Goal: Find specific page/section: Find specific page/section

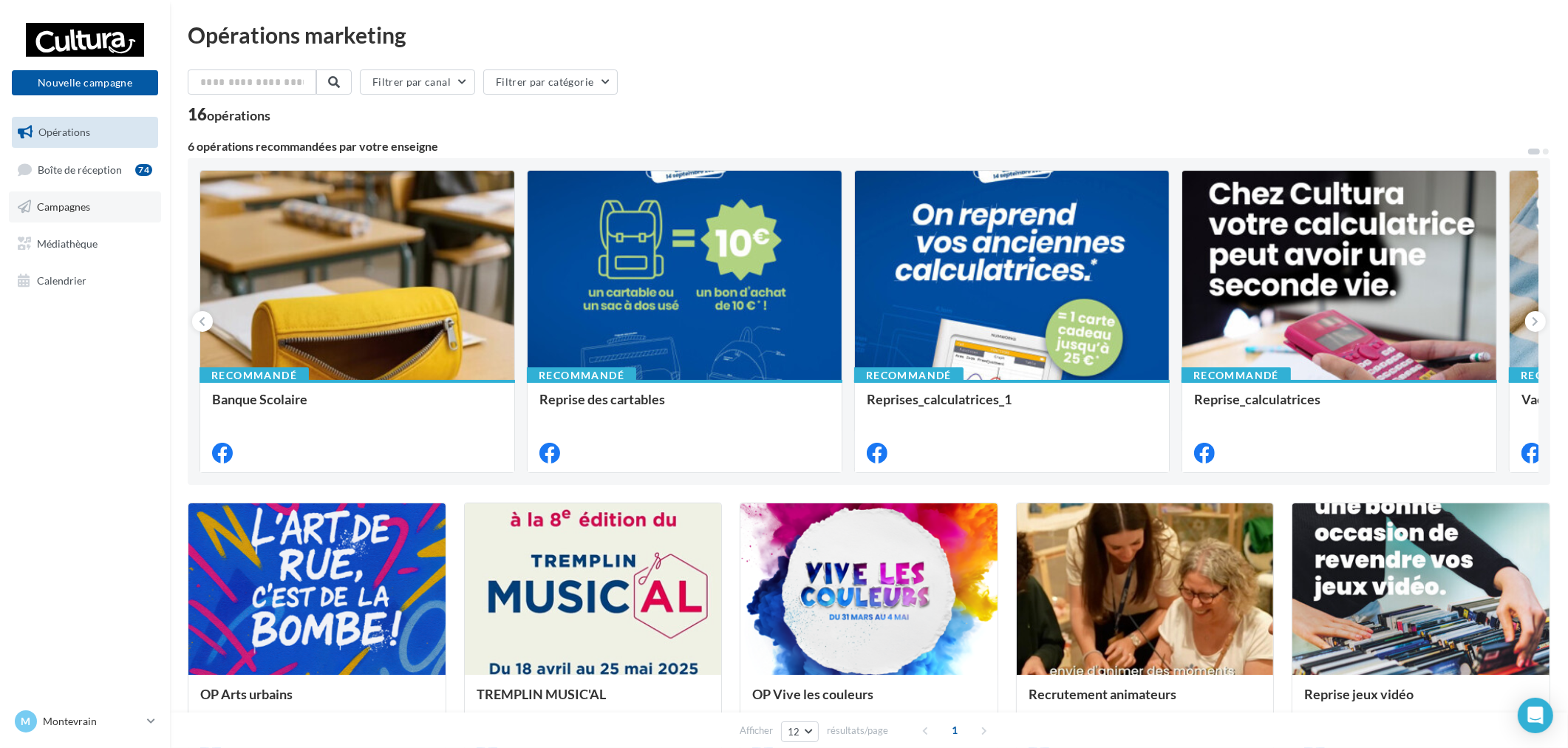
click at [69, 208] on span "Campagnes" at bounding box center [63, 206] width 53 height 13
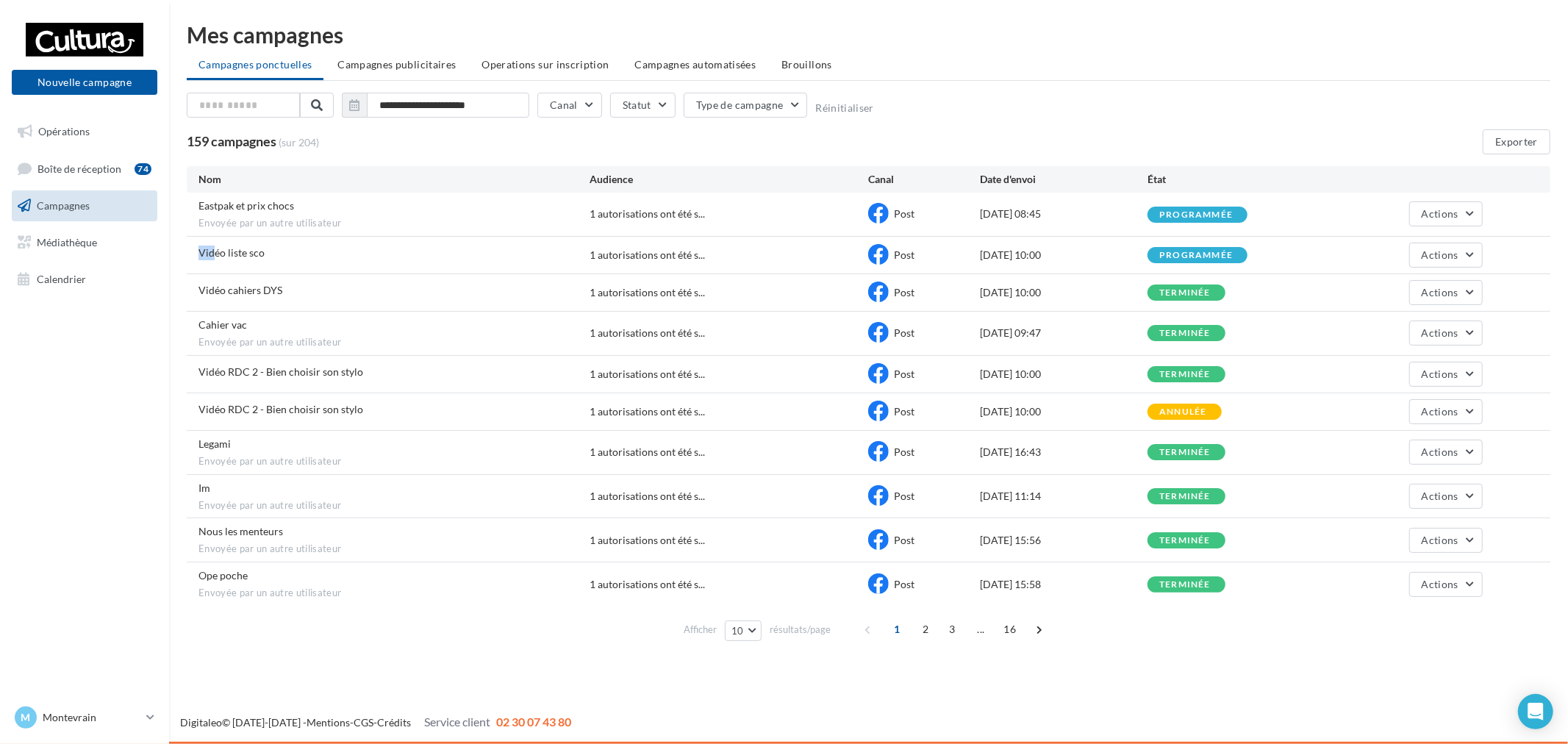
drag, startPoint x: 229, startPoint y: 247, endPoint x: 622, endPoint y: 237, distance: 393.1
click at [320, 233] on div "Eastpak et prix chocs Envoyée par un autre utilisateur 1 autorisations ont été …" at bounding box center [868, 399] width 1364 height 413
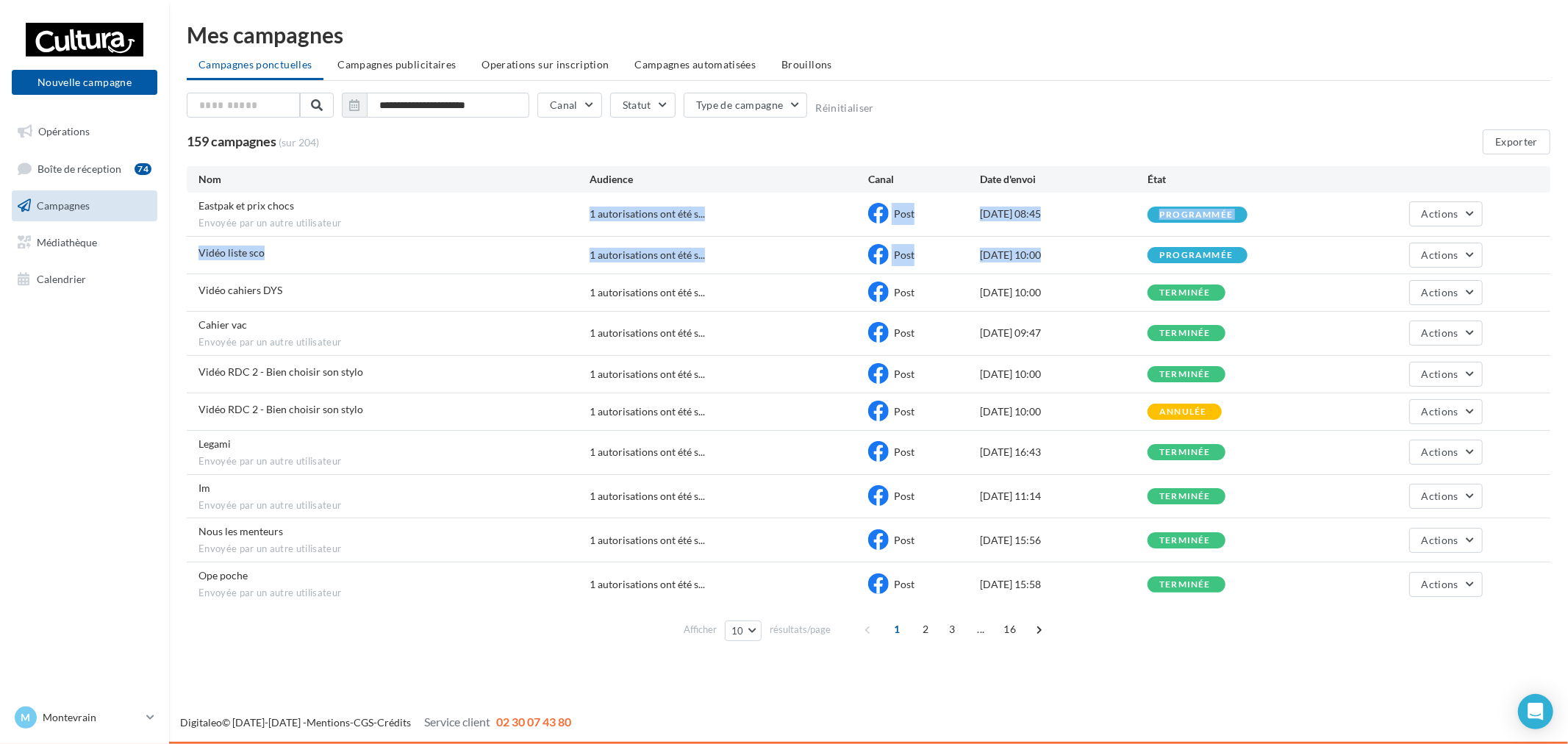
drag, startPoint x: 622, startPoint y: 237, endPoint x: 1021, endPoint y: 250, distance: 399.2
click at [1020, 250] on div "Eastpak et prix chocs Envoyée par un autre utilisateur 1 autorisations ont été …" at bounding box center [868, 399] width 1364 height 413
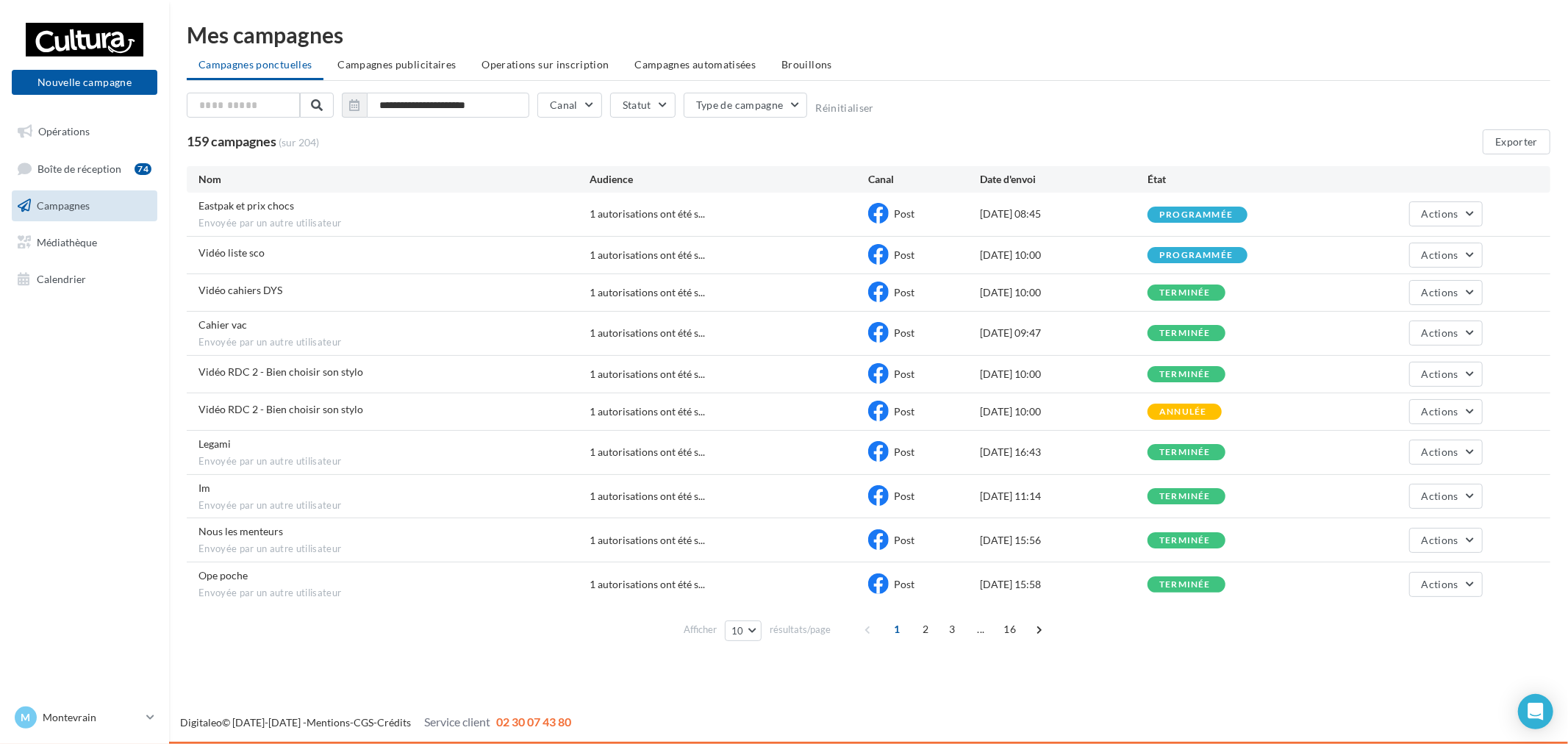
click at [1030, 248] on div "[DATE] 10:00" at bounding box center [1063, 255] width 167 height 15
click at [115, 710] on p "Montevrain" at bounding box center [91, 717] width 98 height 15
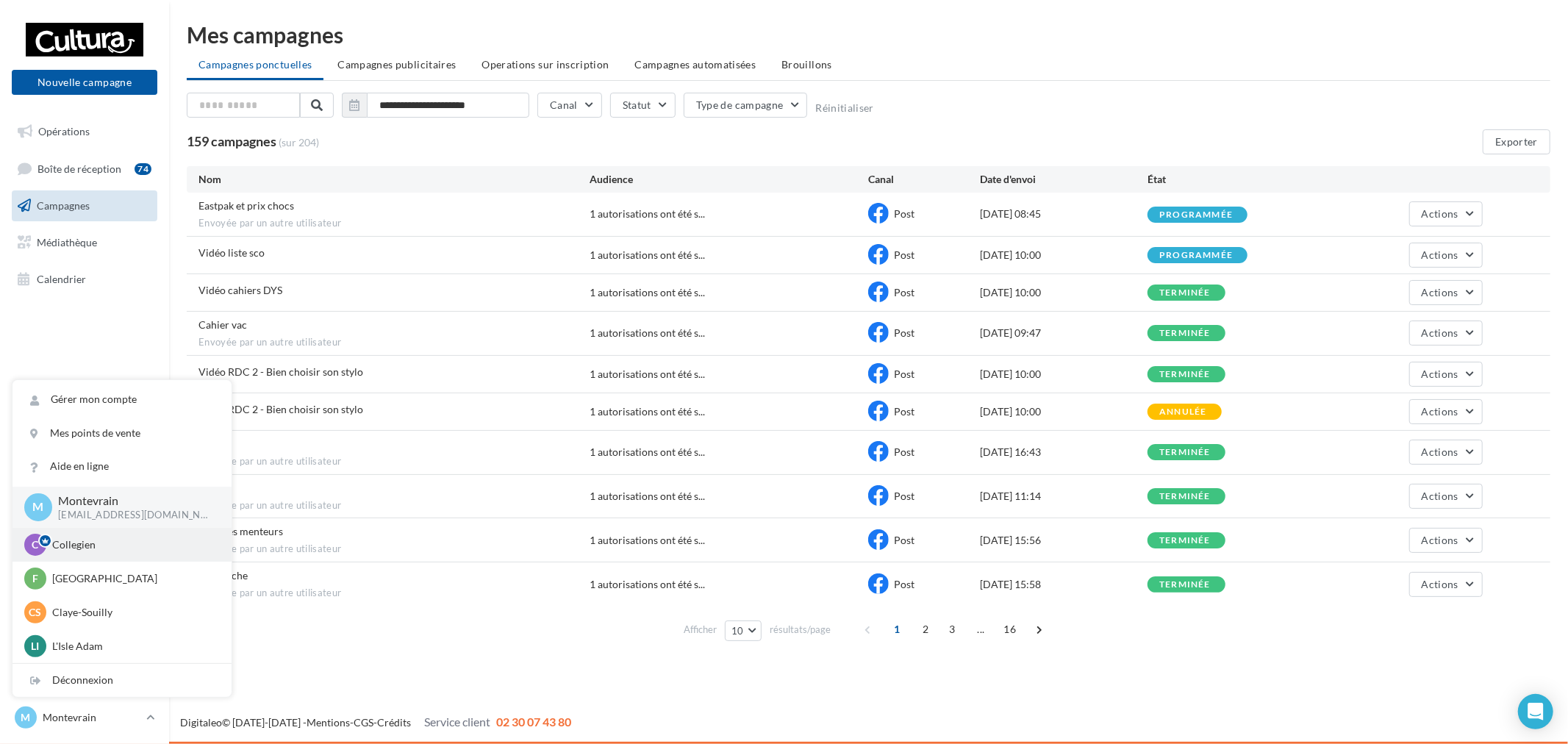
click at [110, 550] on p "Collegien" at bounding box center [133, 545] width 162 height 15
